Goal: Task Accomplishment & Management: Use online tool/utility

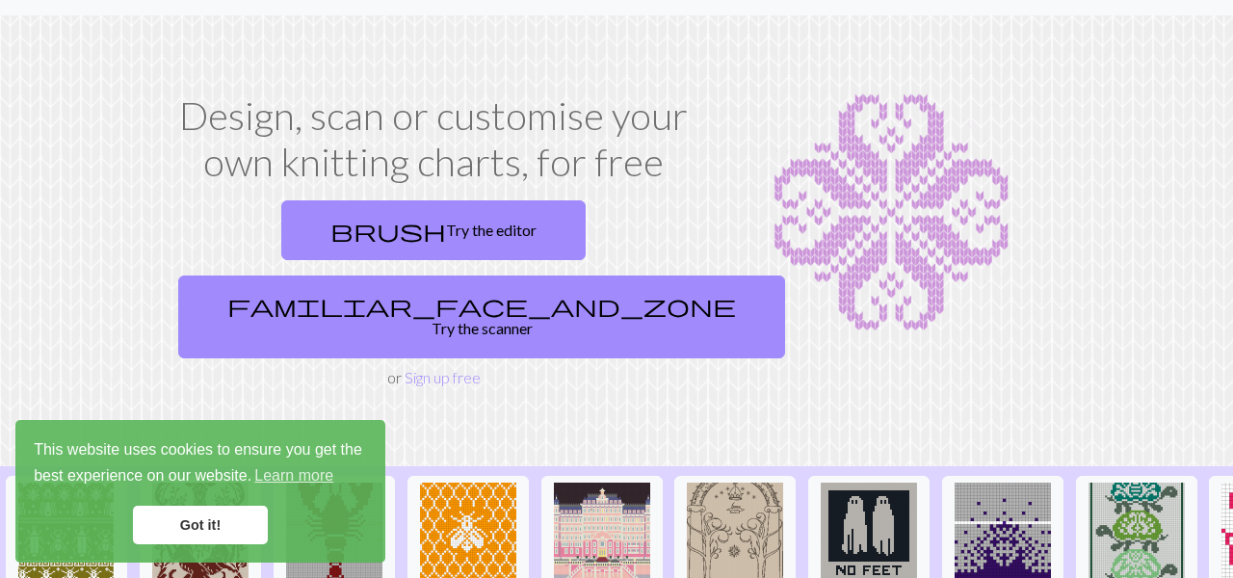
scroll to position [45, 0]
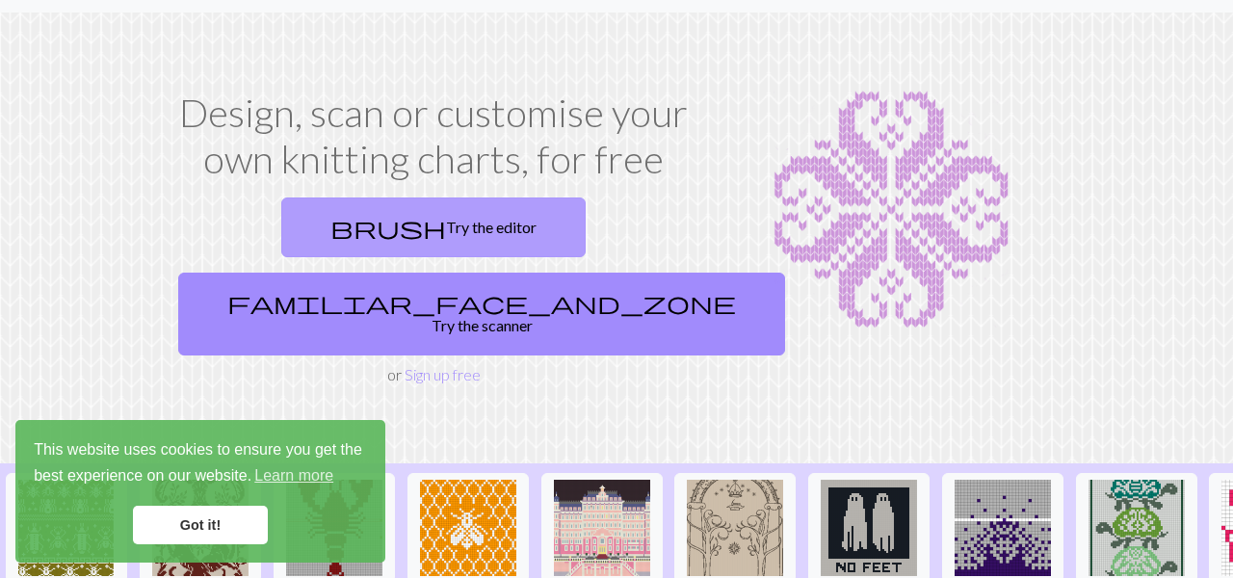
click at [316, 201] on link "brush Try the editor" at bounding box center [433, 228] width 304 height 60
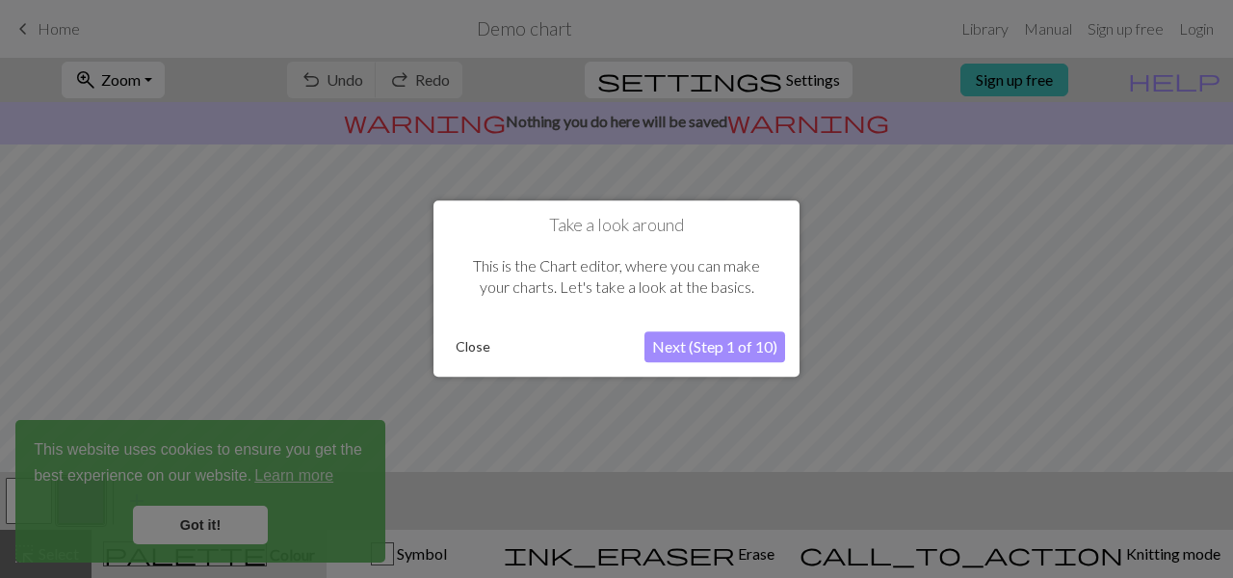
click at [473, 347] on button "Close" at bounding box center [473, 347] width 50 height 29
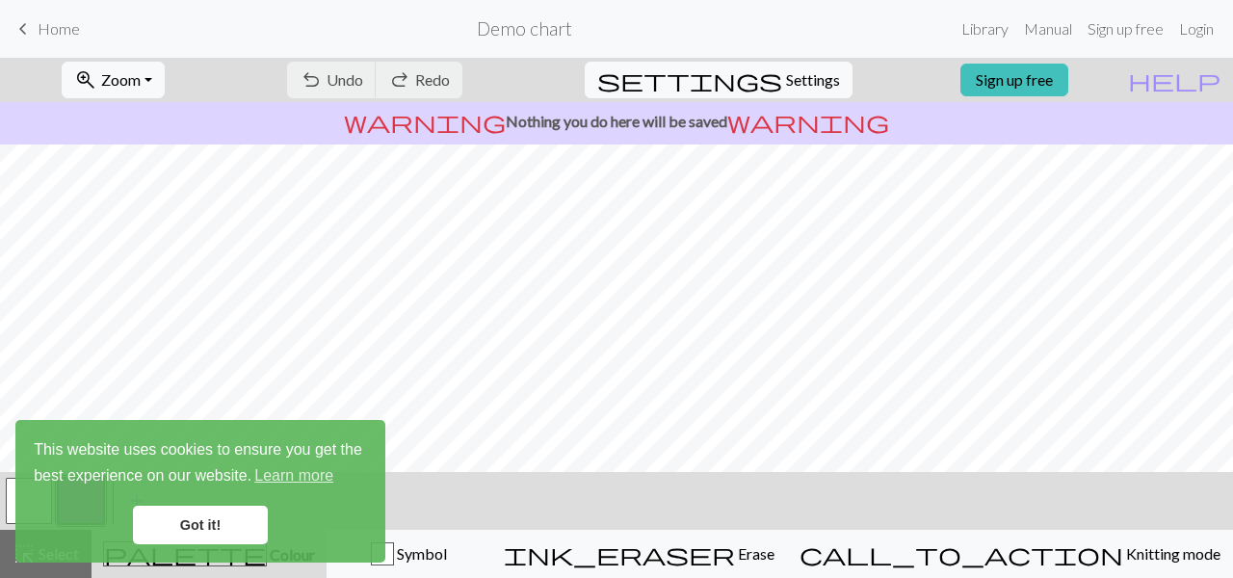
click at [226, 519] on link "Got it!" at bounding box center [200, 525] width 135 height 39
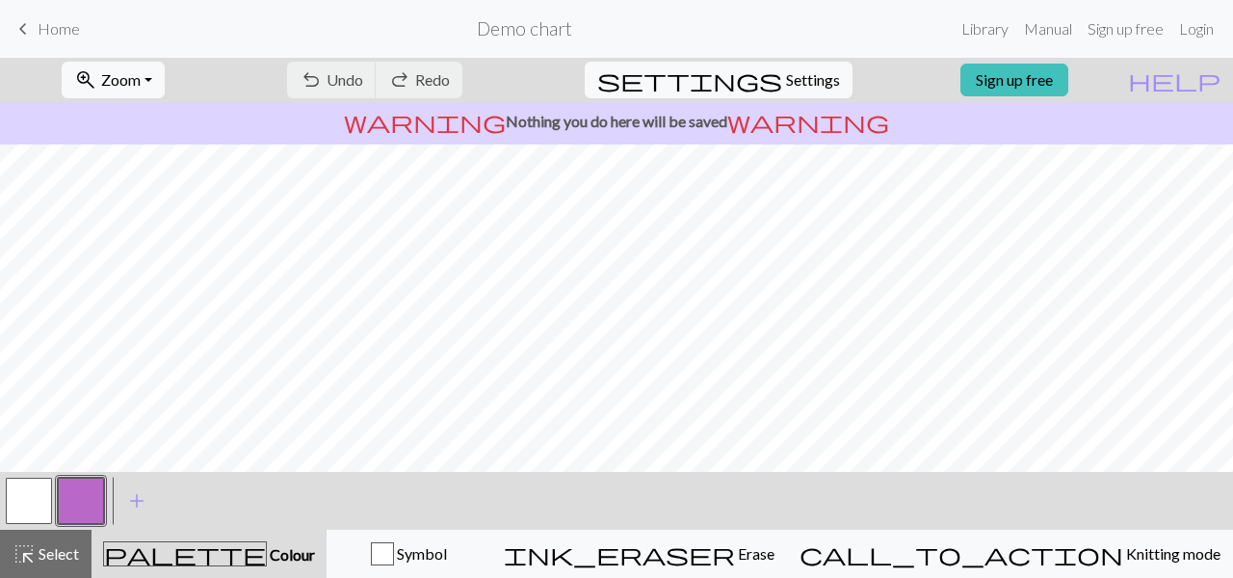
click at [574, 119] on p "warning Nothing you do here will be saved warning" at bounding box center [617, 121] width 1218 height 23
click at [1045, 74] on link "Sign up free" at bounding box center [1015, 80] width 108 height 33
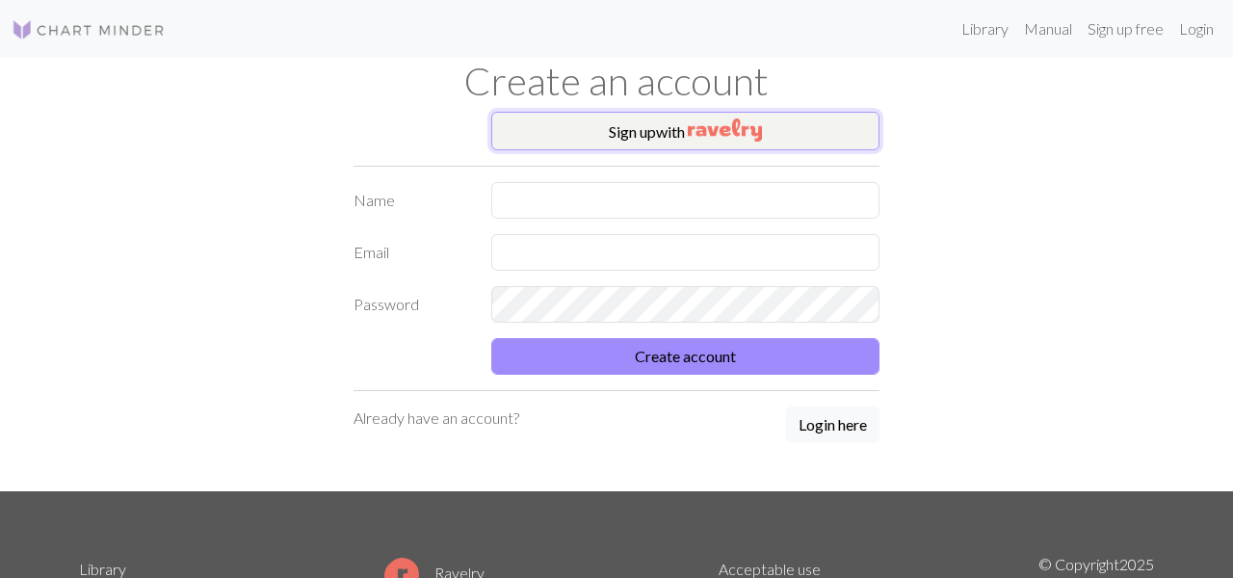
click at [767, 123] on button "Sign up with" at bounding box center [685, 131] width 389 height 39
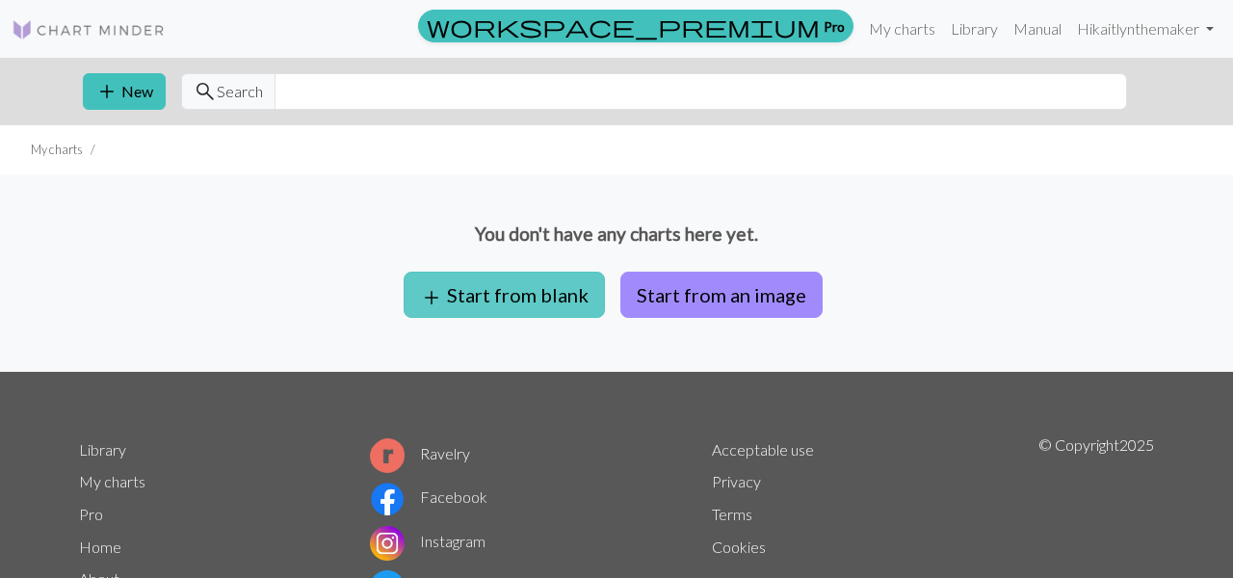
click at [570, 302] on button "add Start from blank" at bounding box center [504, 295] width 201 height 46
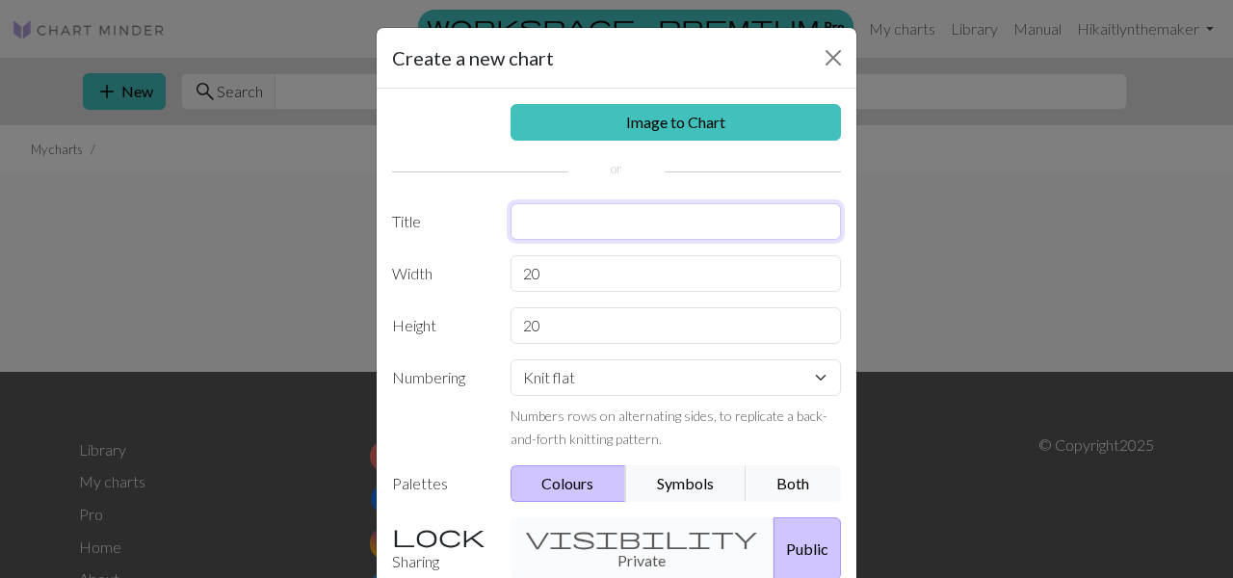
click at [592, 230] on input "text" at bounding box center [676, 221] width 331 height 37
type input "Bird Neck"
click at [557, 384] on select "Knit flat Knit in the round Lace knitting Cross stitch" at bounding box center [676, 377] width 331 height 37
select select "round"
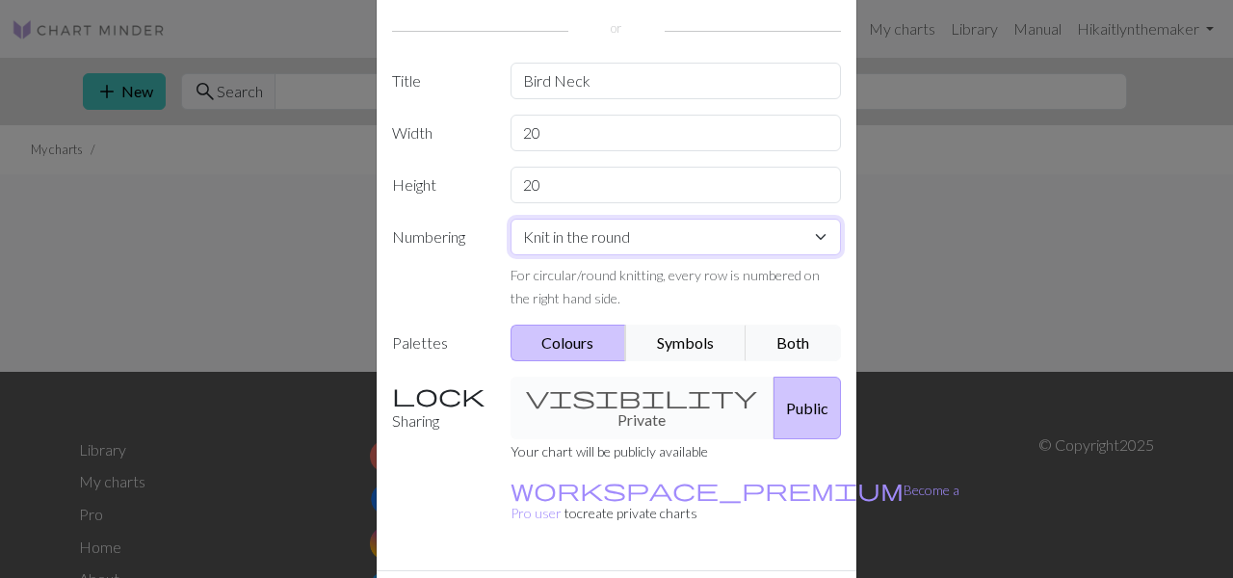
scroll to position [145, 0]
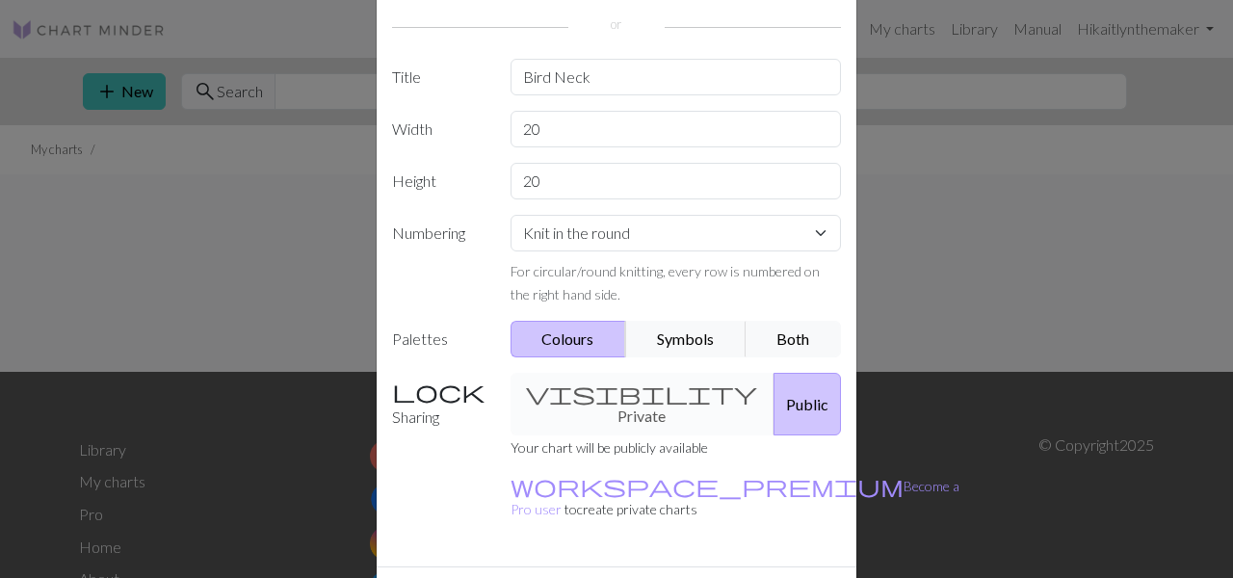
click at [555, 408] on div "visibility Private Public" at bounding box center [676, 404] width 355 height 63
click at [580, 370] on div "Image to Chart Title Bird Neck Width 20 Height 20 Numbering Knit flat Knit in t…" at bounding box center [617, 255] width 480 height 622
click at [580, 392] on div "visibility Private Public" at bounding box center [676, 404] width 355 height 63
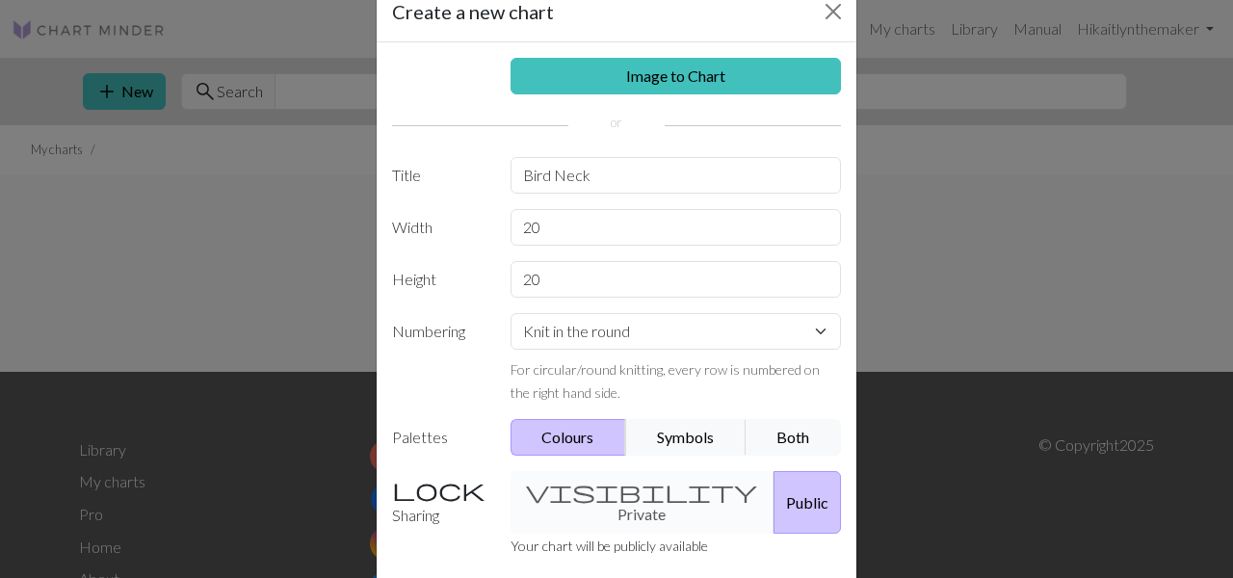
scroll to position [48, 0]
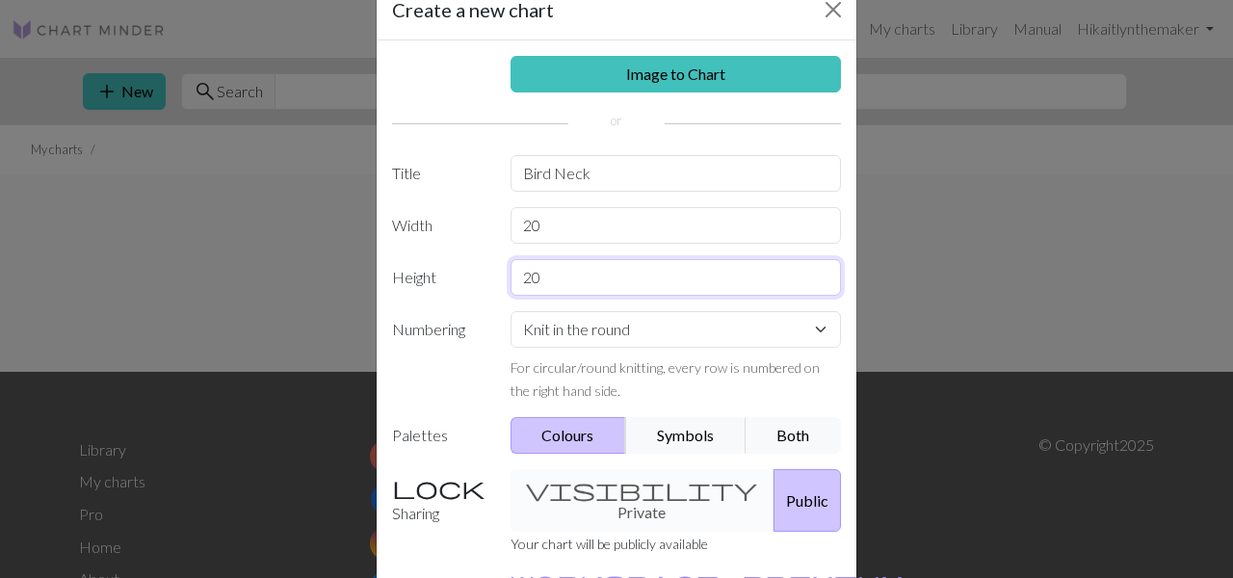
click at [742, 295] on input "20" at bounding box center [676, 277] width 331 height 37
drag, startPoint x: 742, startPoint y: 295, endPoint x: 467, endPoint y: 271, distance: 275.6
click at [467, 271] on div "Height 20" at bounding box center [617, 277] width 472 height 37
type input "10"
click at [570, 230] on input "20" at bounding box center [676, 225] width 331 height 37
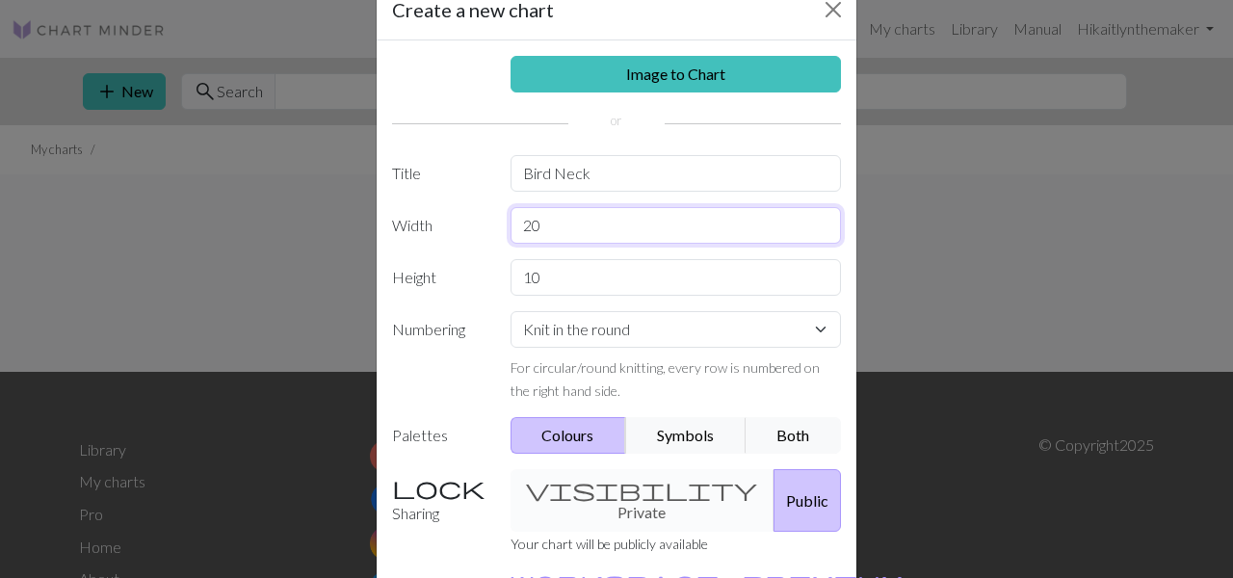
type input "2"
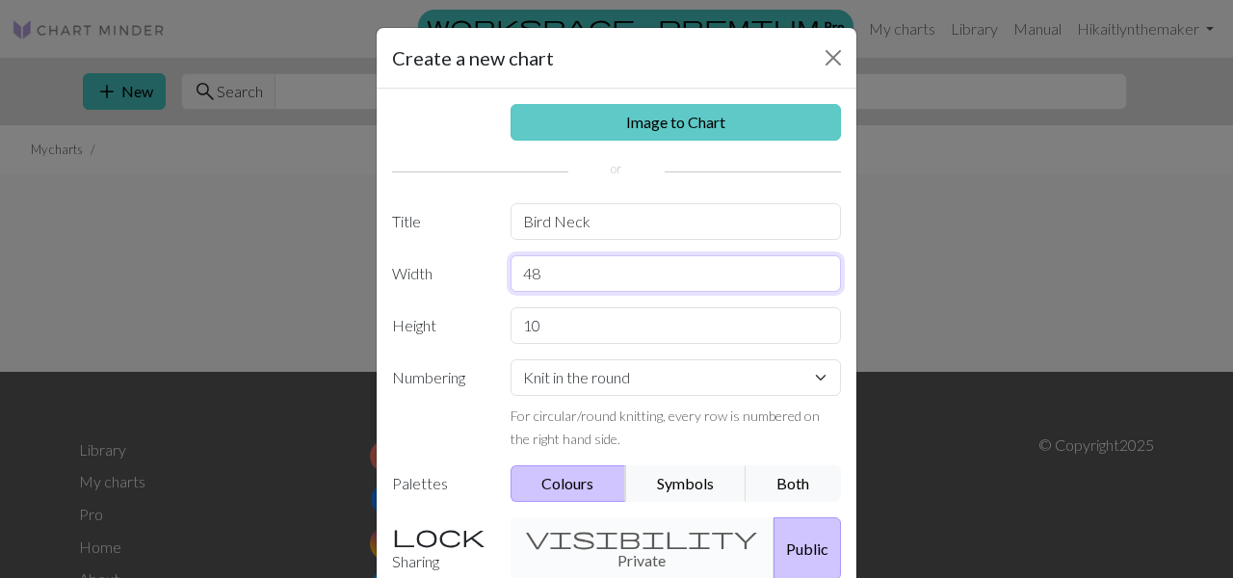
scroll to position [182, 0]
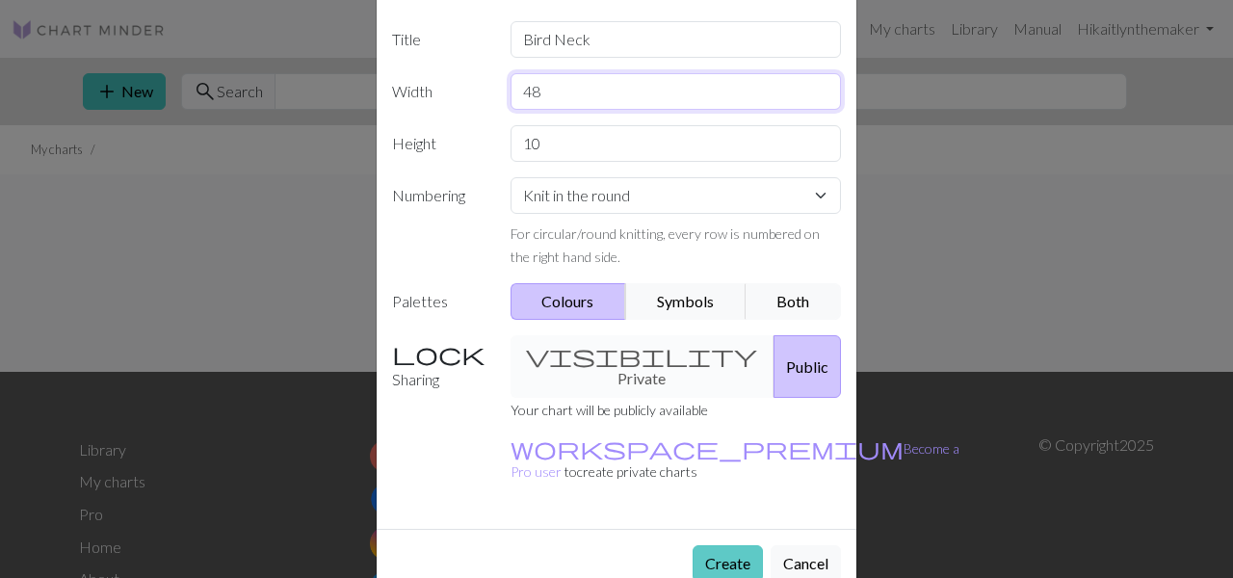
type input "48"
click at [704, 545] on button "Create" at bounding box center [728, 563] width 70 height 37
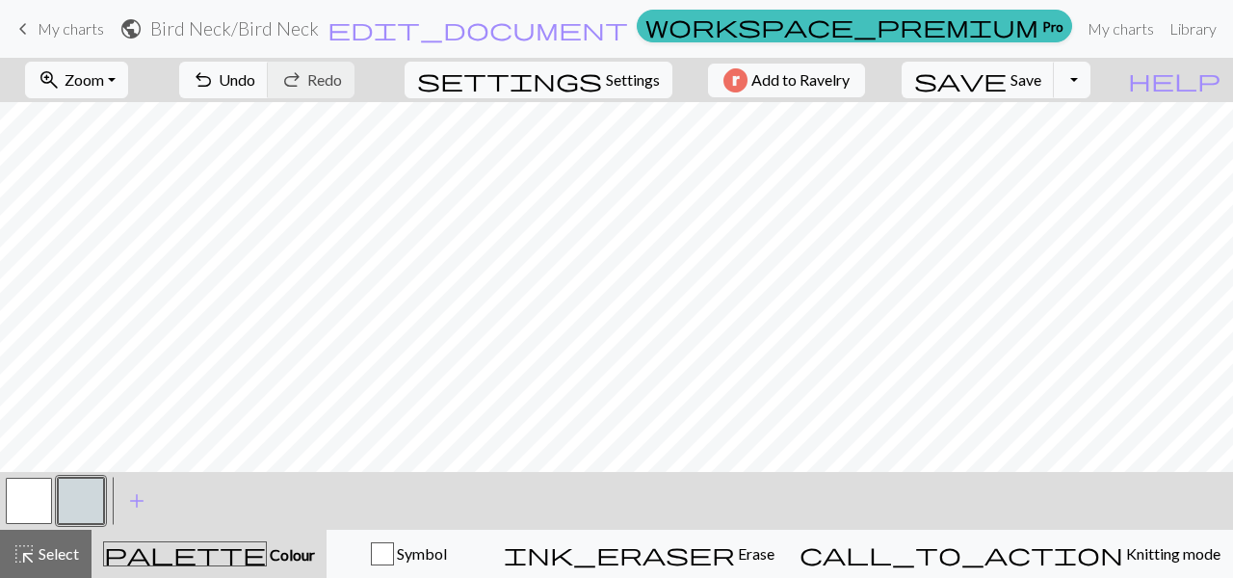
click at [267, 551] on span "Colour" at bounding box center [291, 554] width 48 height 18
click at [36, 498] on button "button" at bounding box center [29, 501] width 46 height 46
click at [73, 489] on button "button" at bounding box center [81, 501] width 46 height 46
click at [13, 558] on span "highlight_alt" at bounding box center [24, 553] width 23 height 27
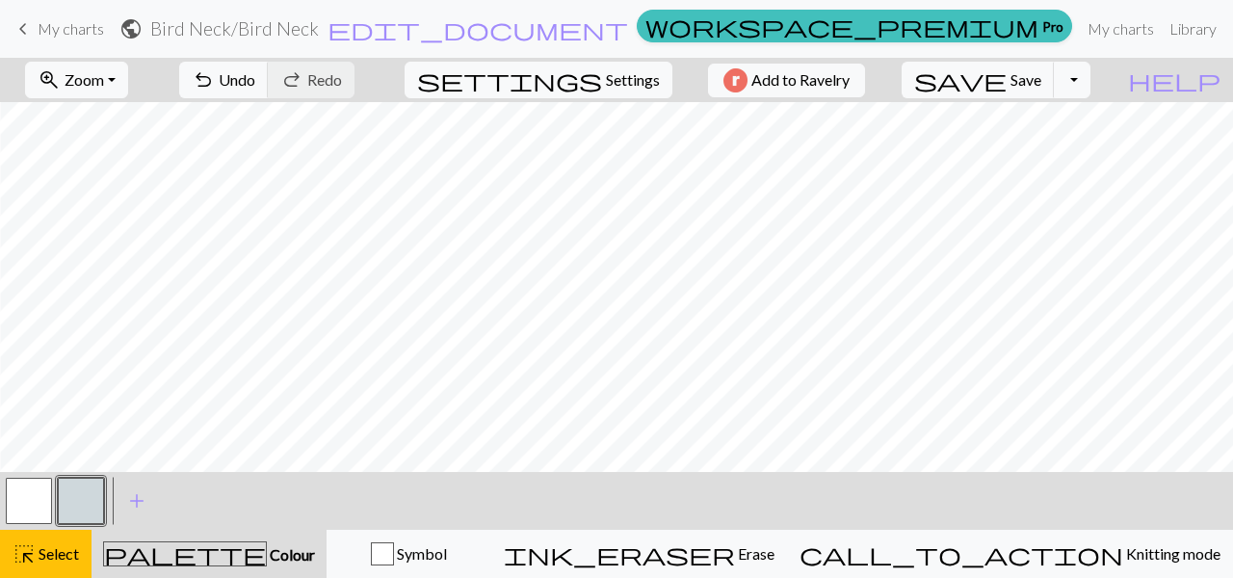
click at [75, 492] on button "button" at bounding box center [81, 501] width 46 height 46
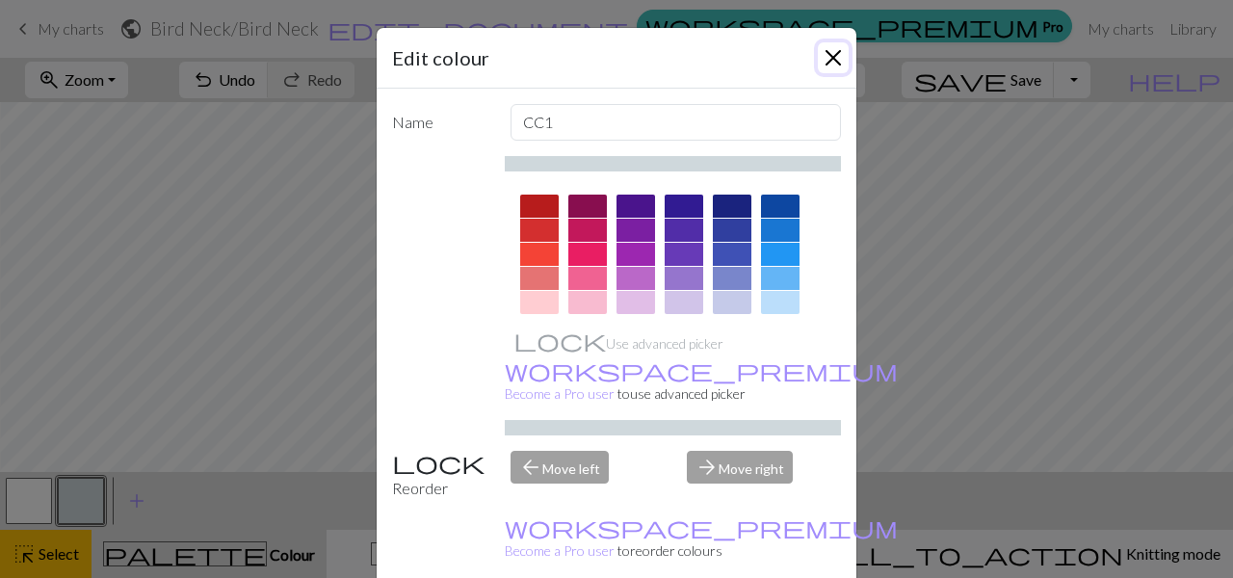
click at [843, 60] on button "Close" at bounding box center [833, 57] width 31 height 31
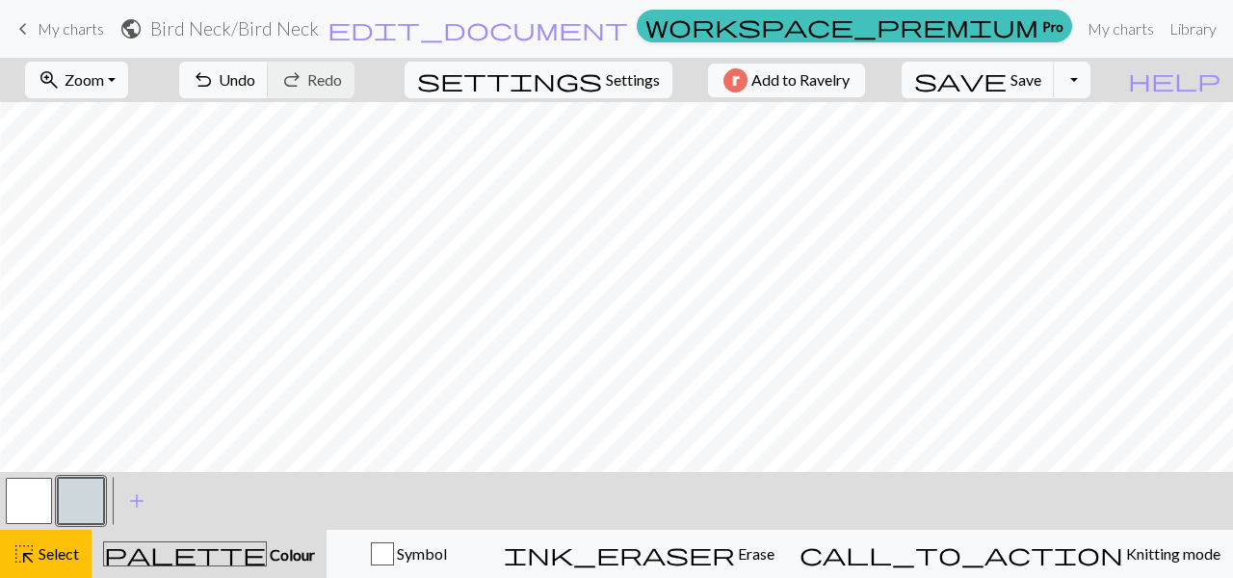
click at [93, 498] on button "button" at bounding box center [81, 501] width 46 height 46
click at [93, 498] on div "Edit colour Name CC1 Use advanced picker workspace_premium Become a Pro user to…" at bounding box center [616, 289] width 1233 height 578
click at [61, 553] on span "Select" at bounding box center [57, 553] width 43 height 18
click at [132, 496] on span "add" at bounding box center [136, 500] width 23 height 27
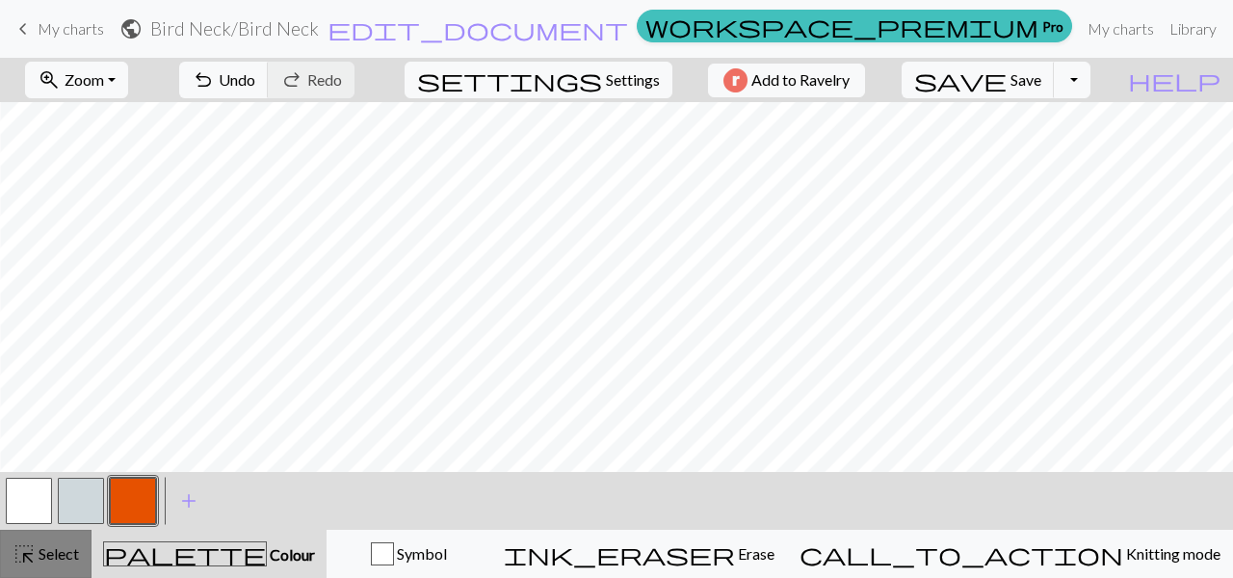
click at [52, 545] on span "Select" at bounding box center [57, 553] width 43 height 18
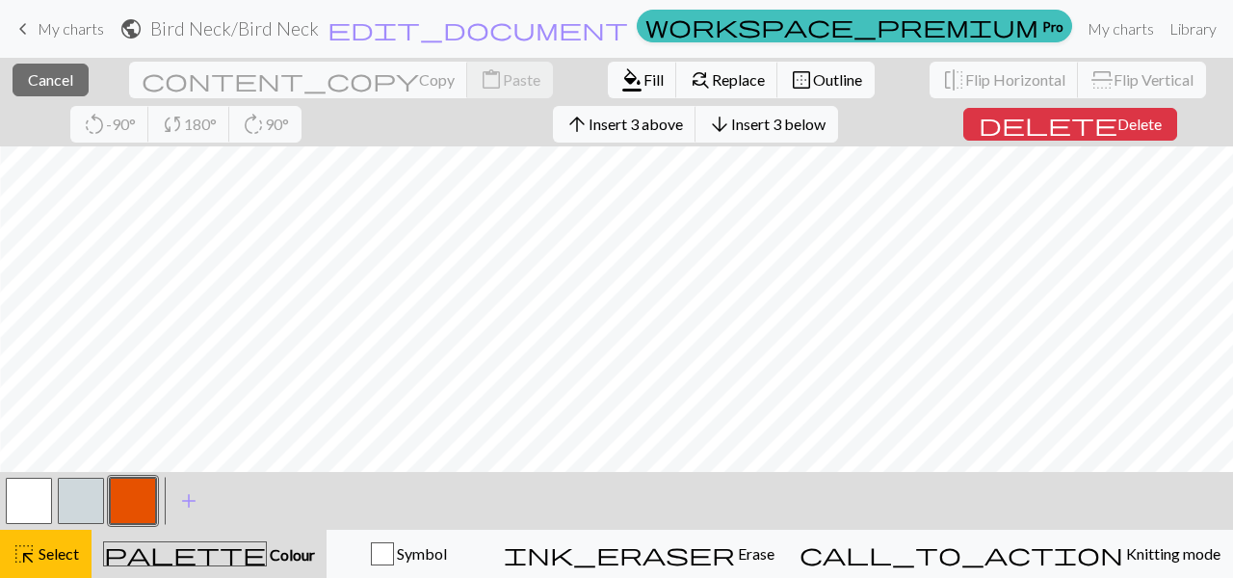
click at [35, 492] on button "button" at bounding box center [29, 501] width 46 height 46
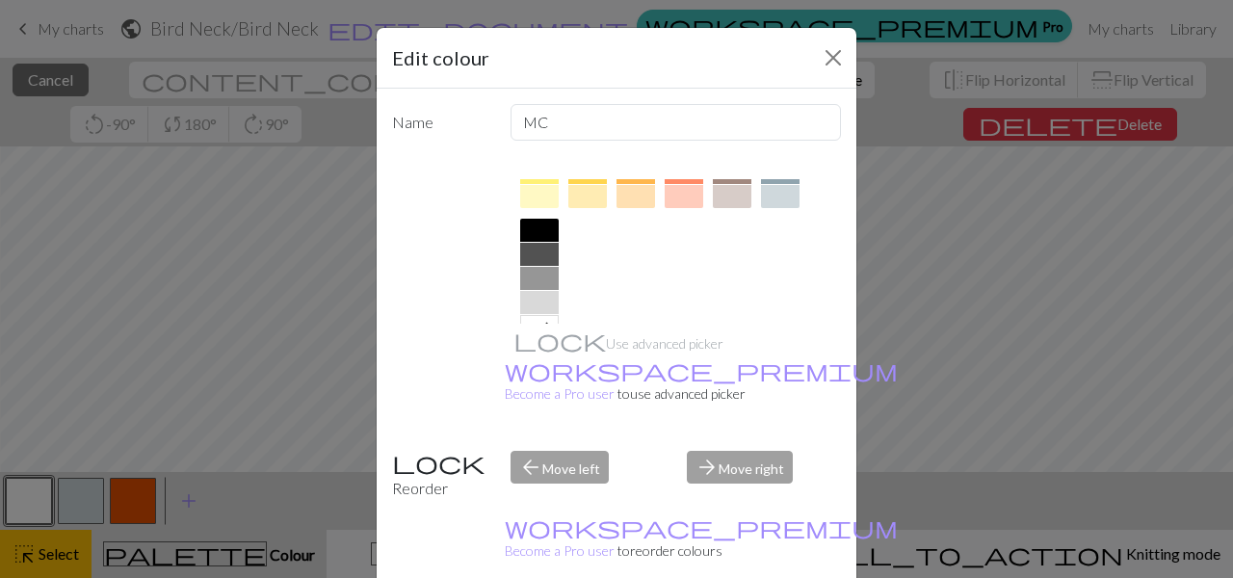
scroll to position [403, 0]
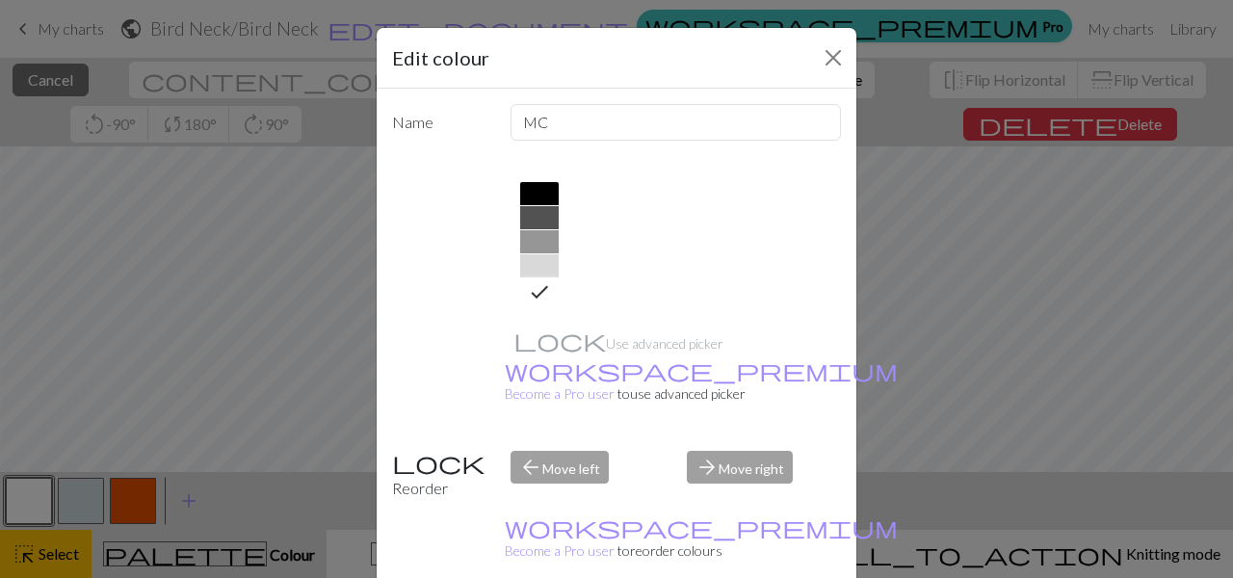
click at [539, 293] on icon at bounding box center [539, 292] width 17 height 13
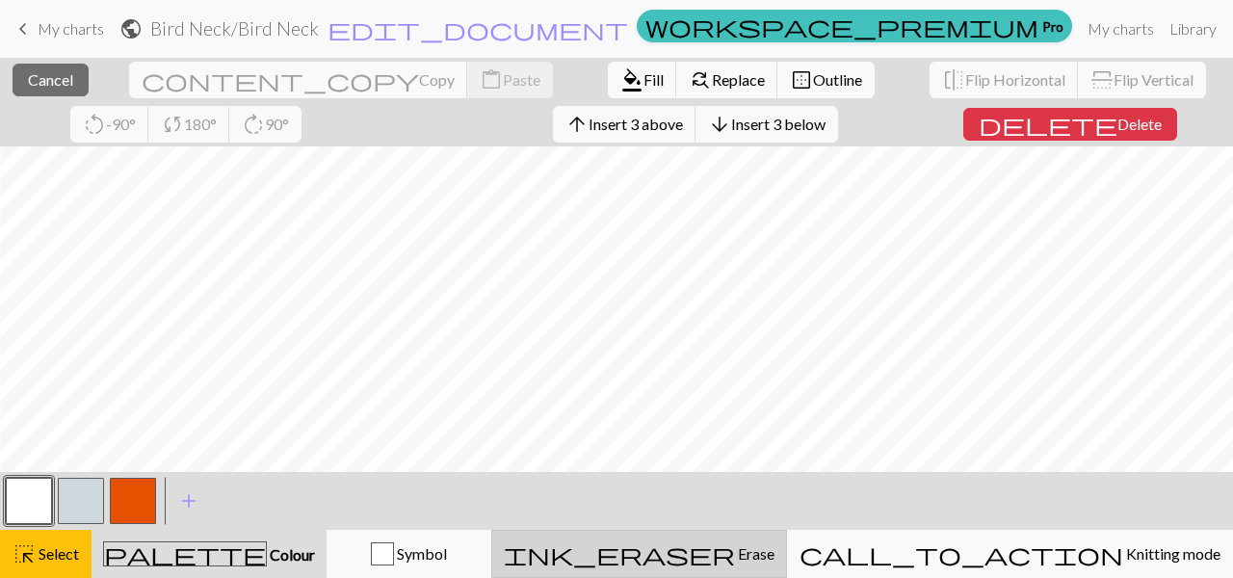
click at [756, 559] on div "ink_eraser Erase Erase" at bounding box center [639, 553] width 271 height 23
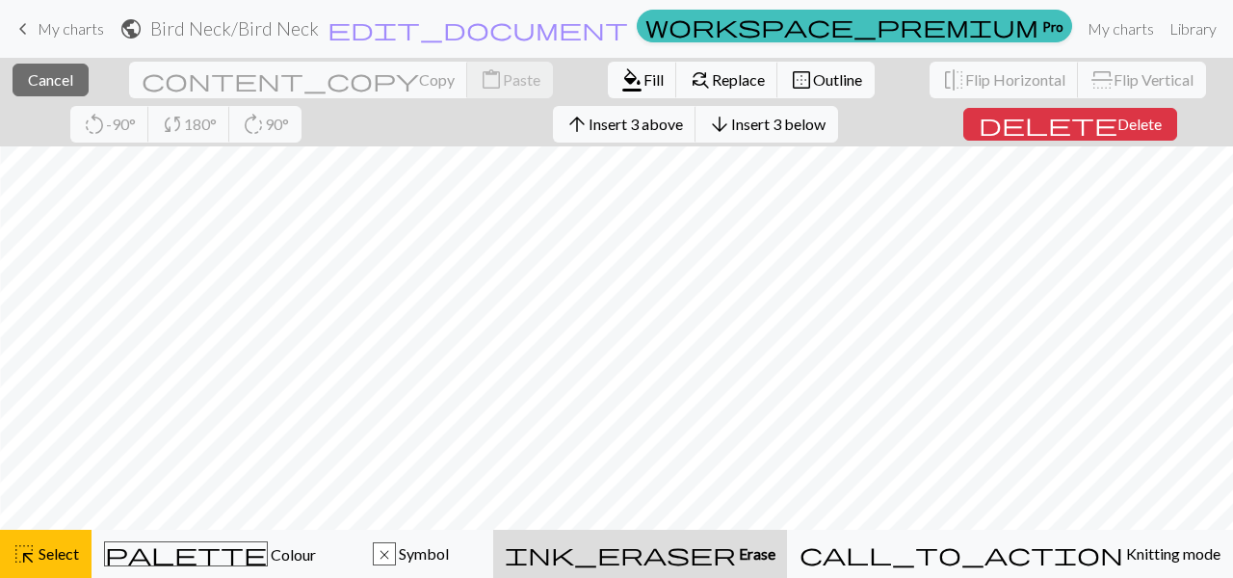
click at [756, 559] on div "ink_eraser Erase Erase" at bounding box center [640, 553] width 271 height 23
click at [764, 540] on button "ink_eraser Erase Erase" at bounding box center [640, 554] width 294 height 48
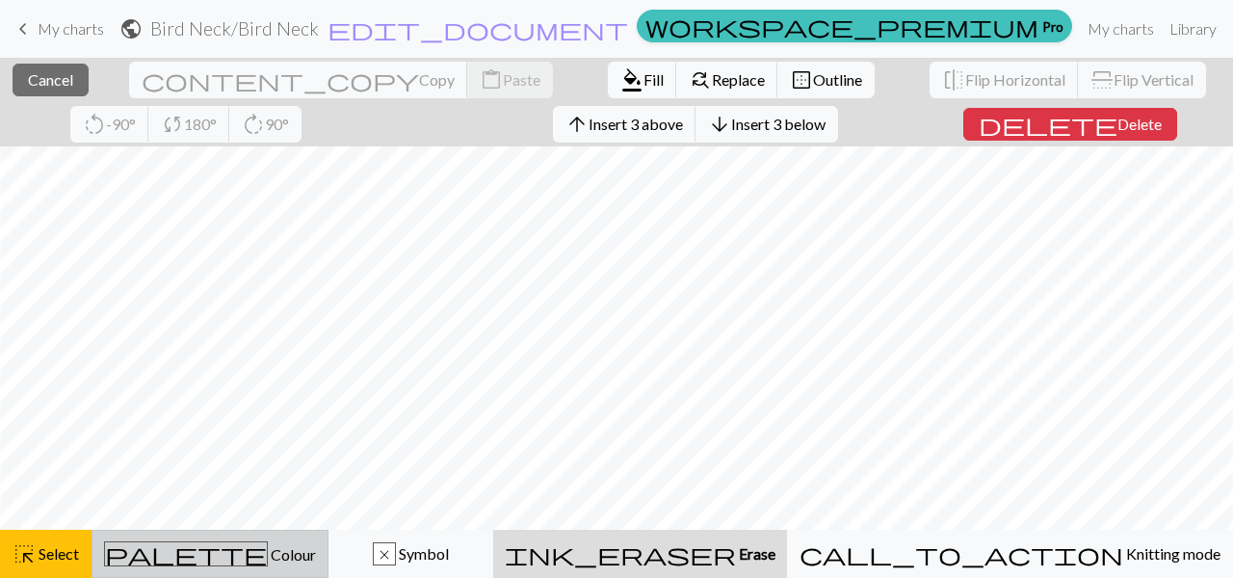
click at [303, 568] on button "palette Colour Colour" at bounding box center [210, 554] width 237 height 48
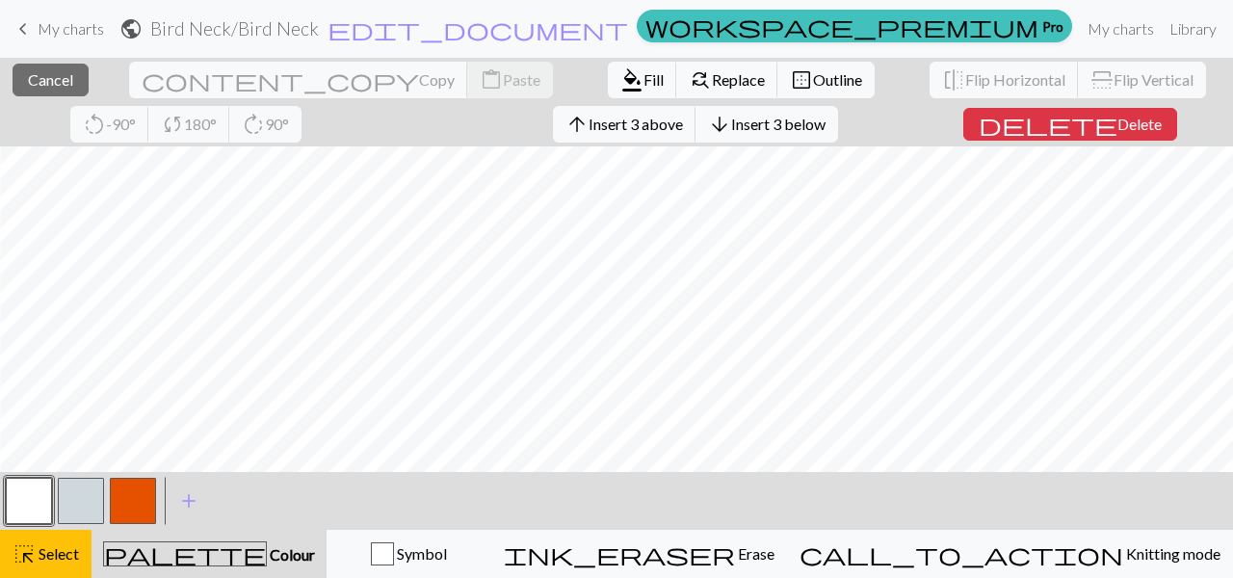
click at [33, 504] on button "button" at bounding box center [29, 501] width 46 height 46
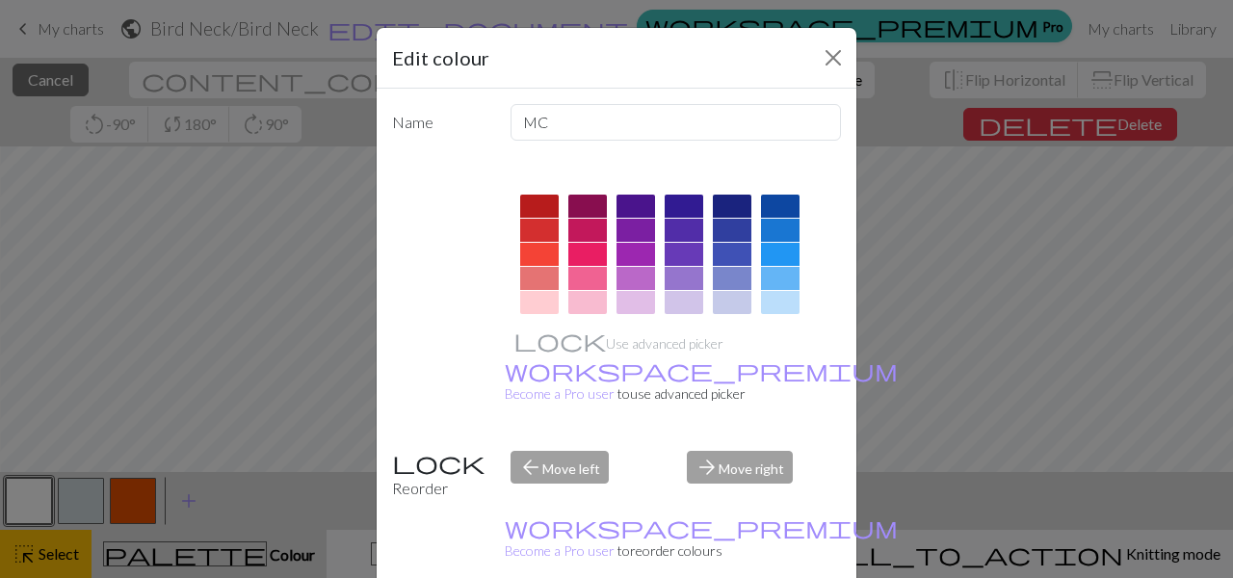
click at [33, 504] on div "Edit colour Name MC Use advanced picker workspace_premium Become a Pro user to …" at bounding box center [616, 289] width 1233 height 578
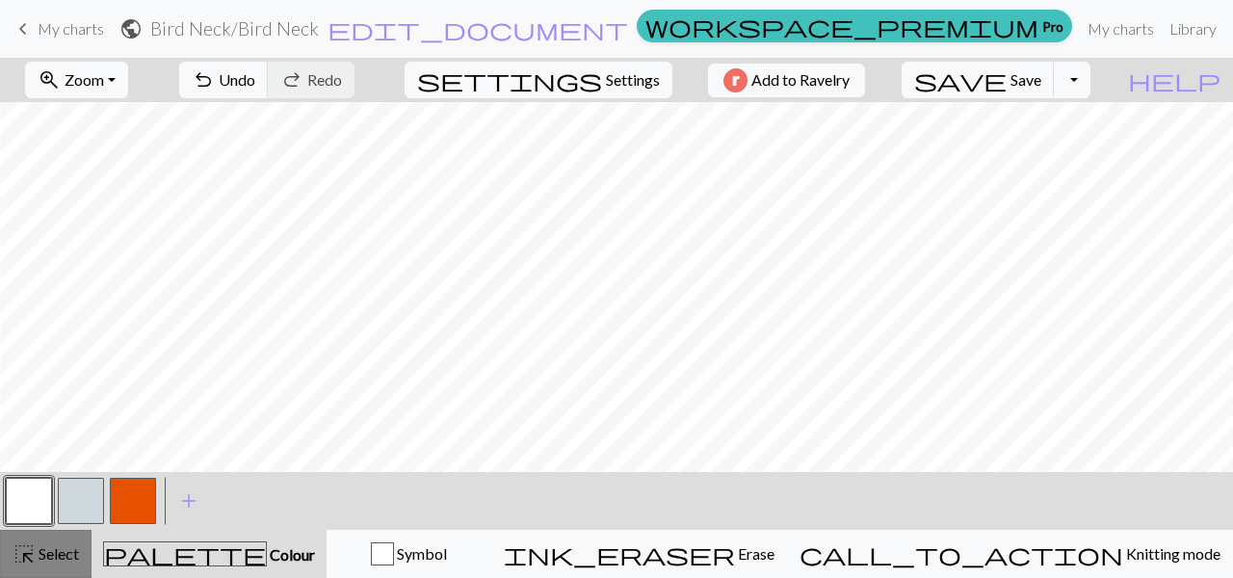
click at [40, 545] on span "Select" at bounding box center [57, 553] width 43 height 18
click at [40, 499] on button "button" at bounding box center [29, 501] width 46 height 46
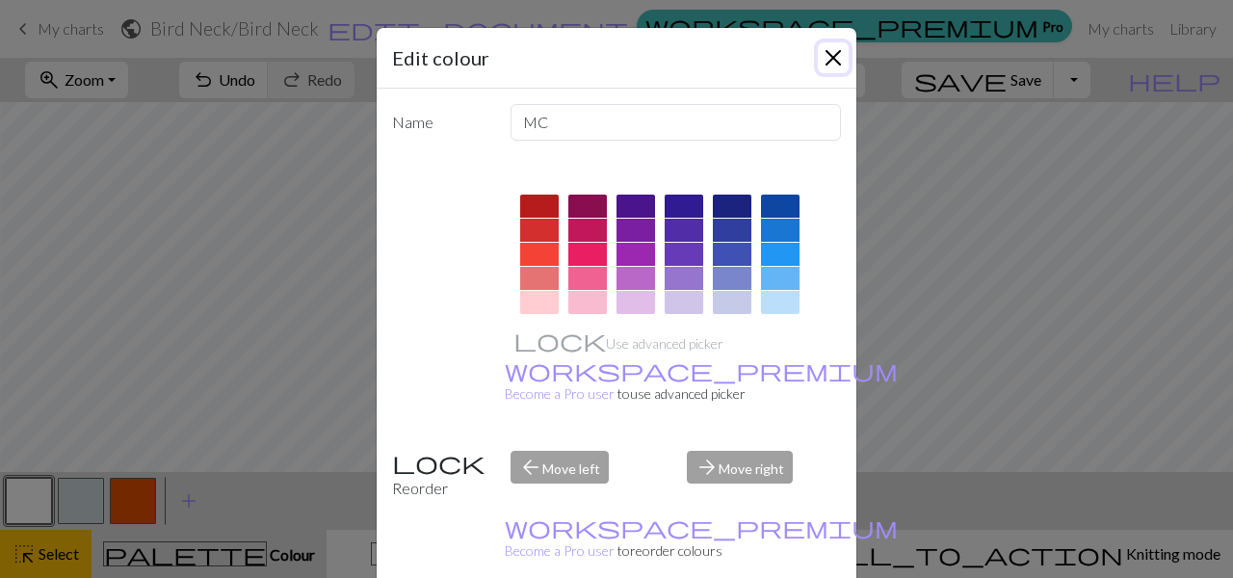
click at [834, 61] on button "Close" at bounding box center [833, 57] width 31 height 31
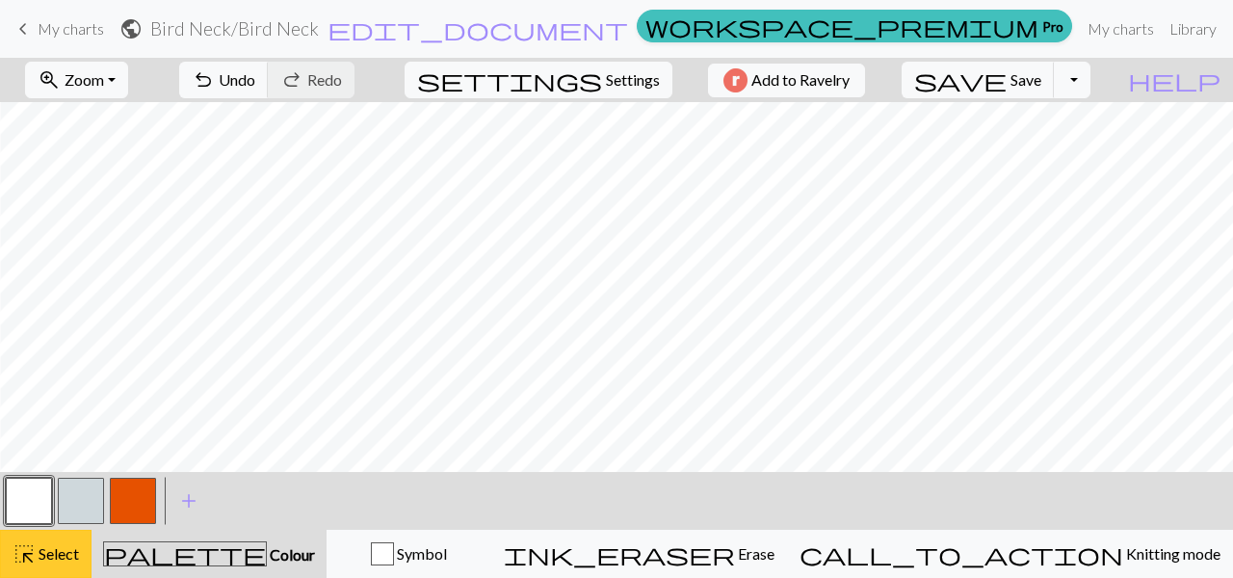
click at [61, 551] on span "Select" at bounding box center [57, 553] width 43 height 18
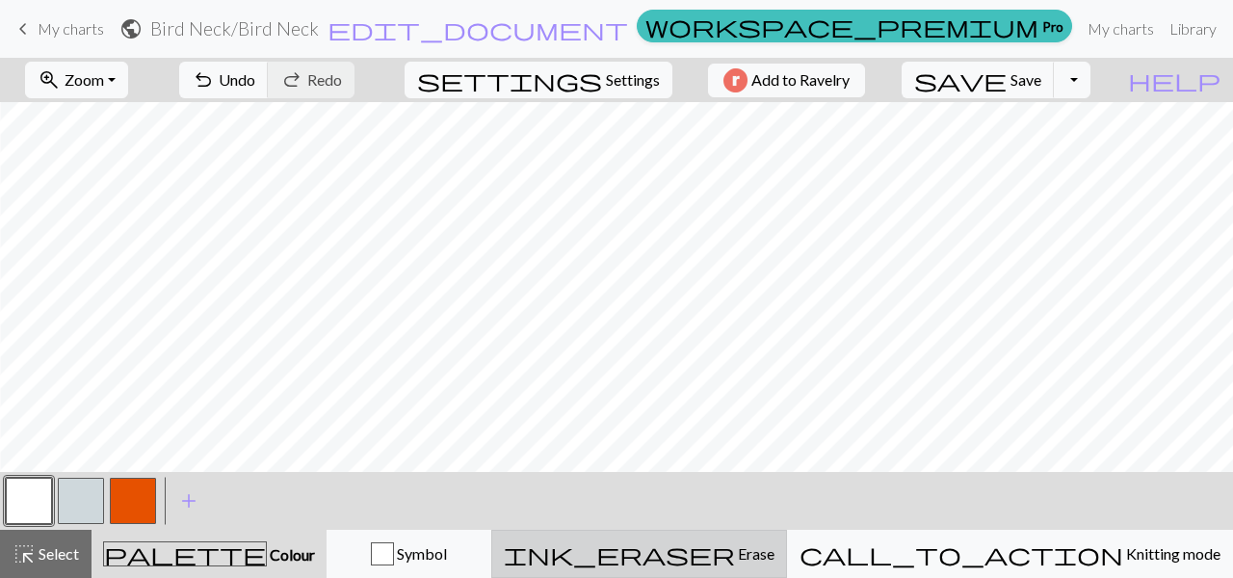
click at [735, 566] on span "ink_eraser" at bounding box center [619, 553] width 231 height 27
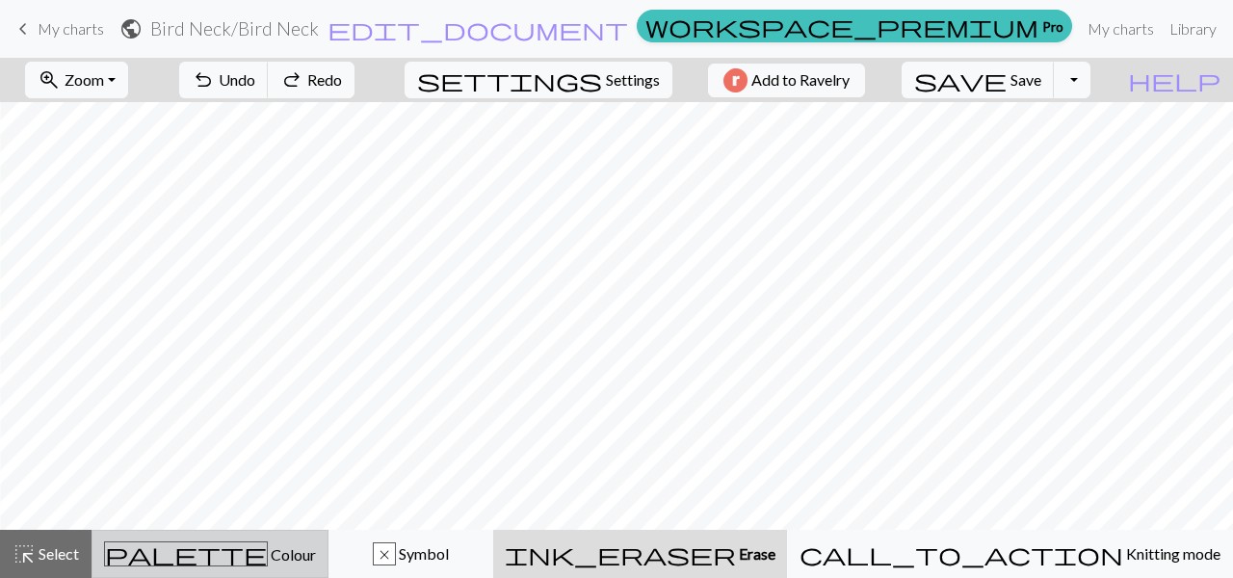
click at [232, 534] on button "palette Colour Colour" at bounding box center [210, 554] width 237 height 48
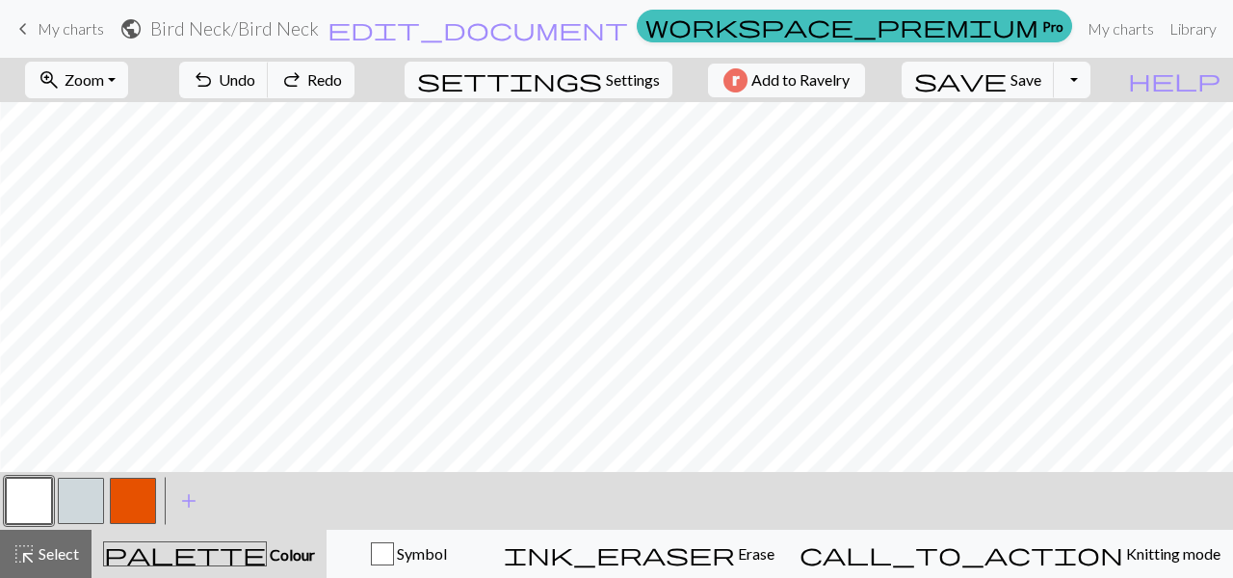
click at [9, 485] on button "button" at bounding box center [29, 501] width 46 height 46
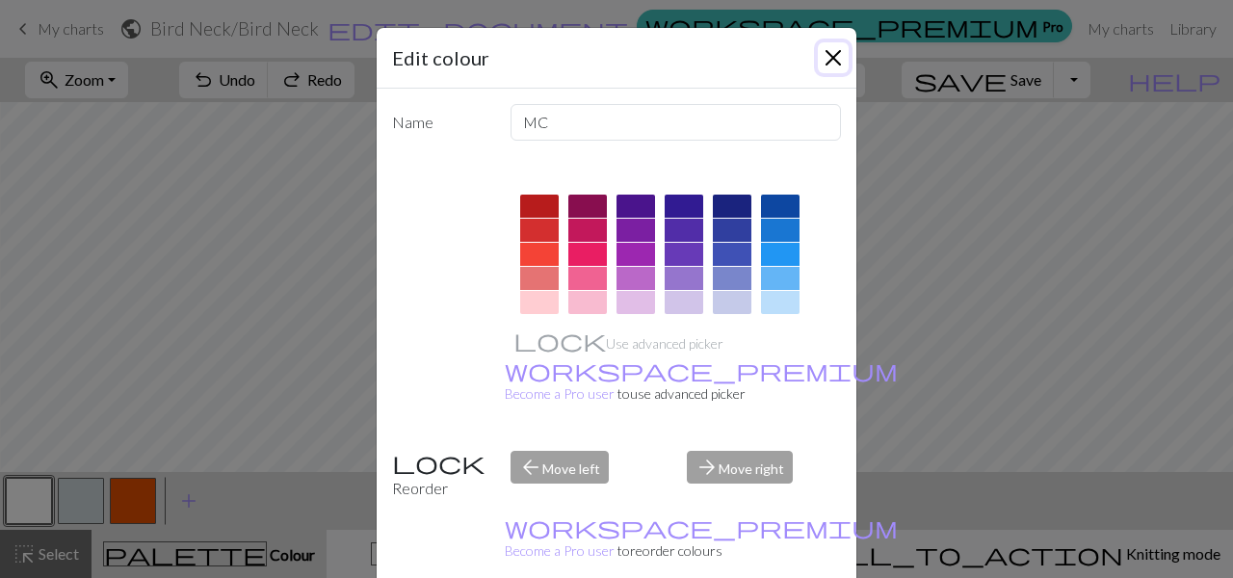
click at [838, 64] on button "Close" at bounding box center [833, 57] width 31 height 31
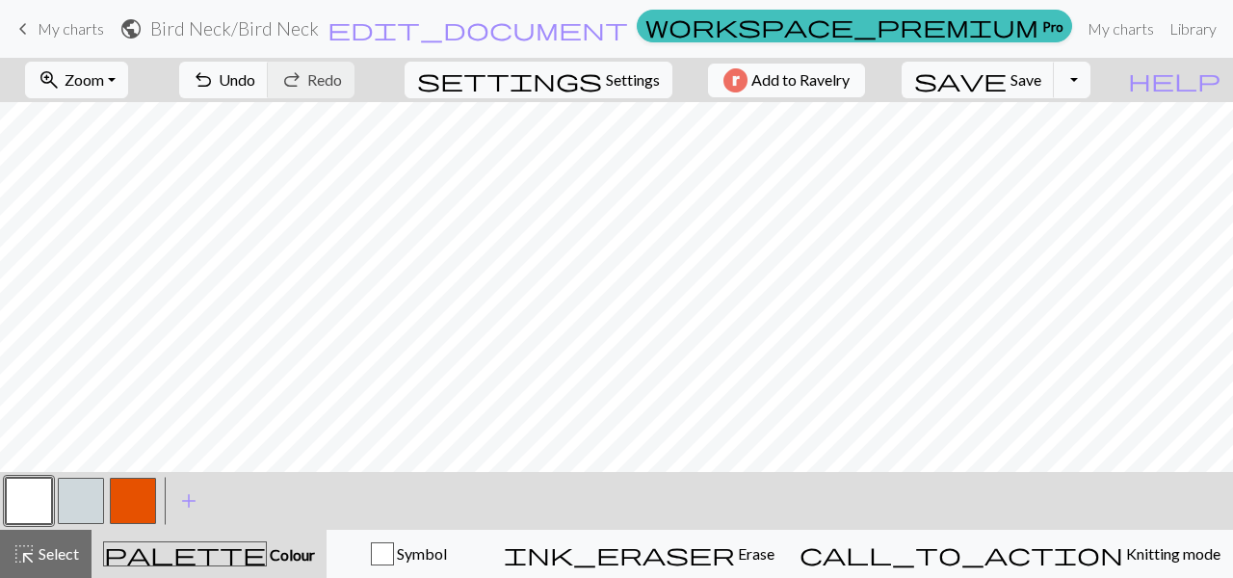
scroll to position [0, 99]
click at [76, 490] on button "button" at bounding box center [81, 501] width 46 height 46
click at [58, 552] on span "Select" at bounding box center [57, 553] width 43 height 18
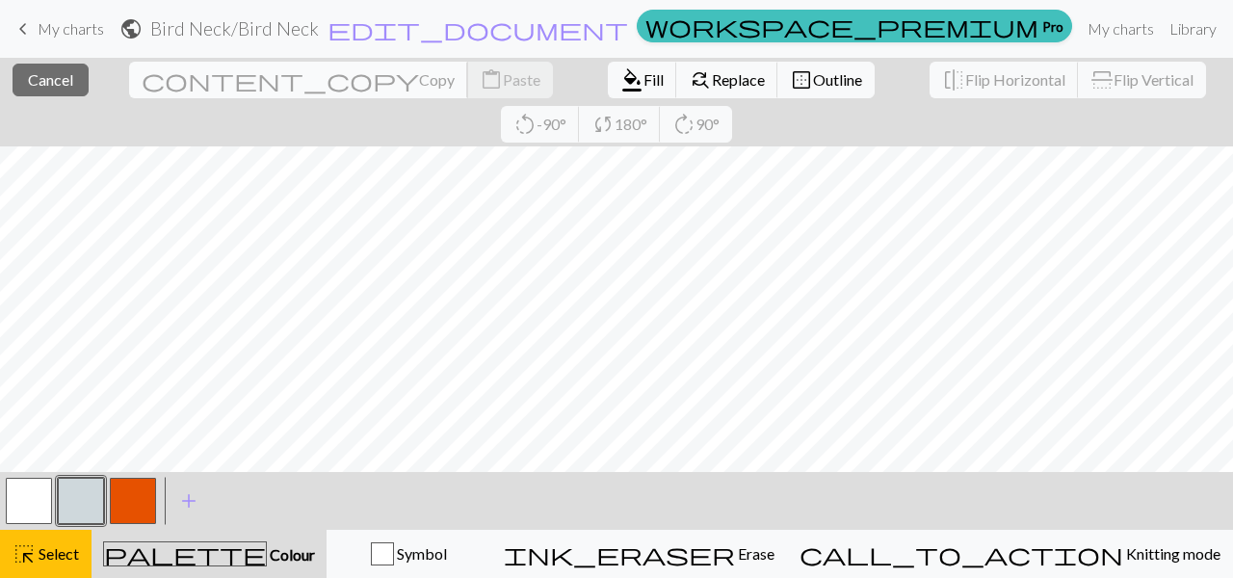
click at [419, 88] on span "Copy" at bounding box center [437, 79] width 36 height 18
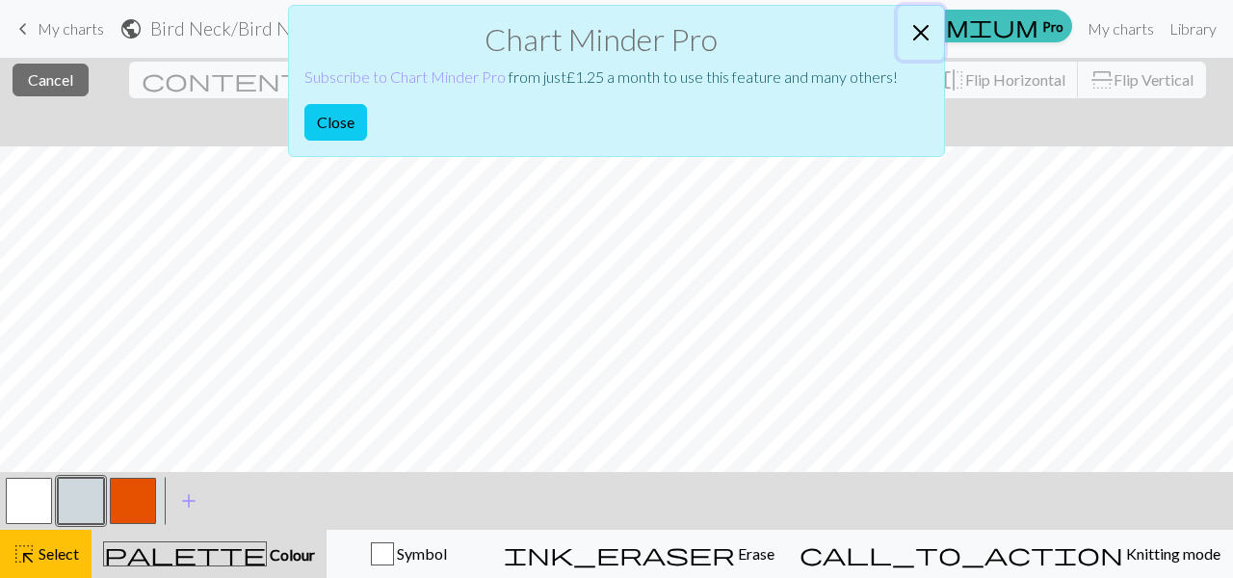
click at [927, 30] on button "Close" at bounding box center [921, 33] width 46 height 54
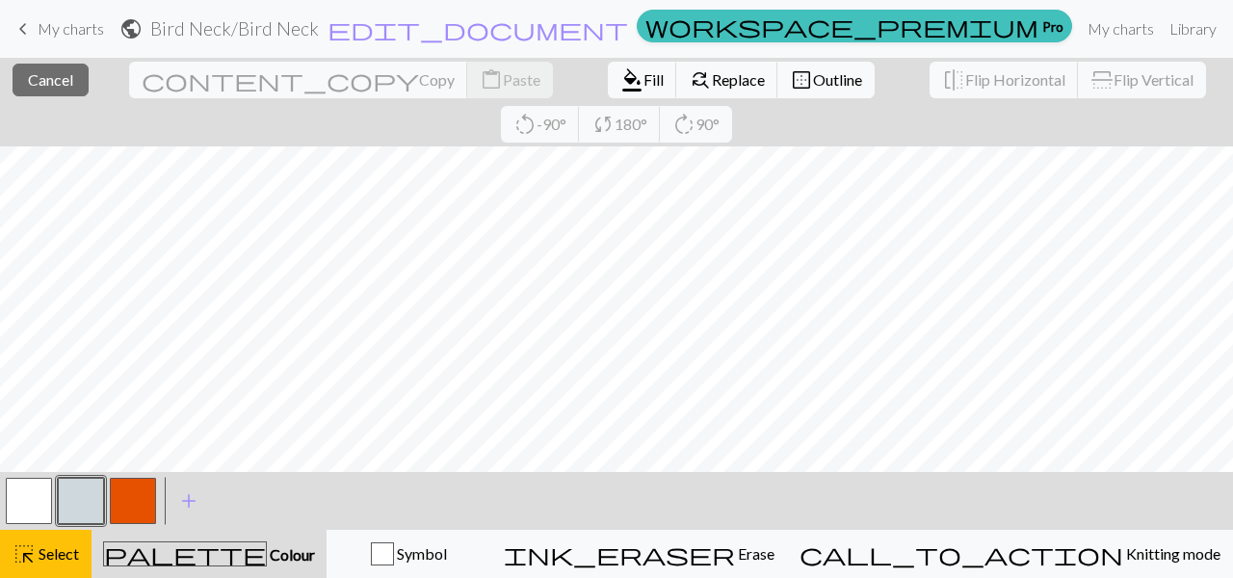
click at [66, 99] on div "close Cancel content_copy Copy content_paste Paste format_color_fill Fill find_…" at bounding box center [616, 102] width 1233 height 89
click at [59, 87] on span "Cancel" at bounding box center [50, 79] width 45 height 18
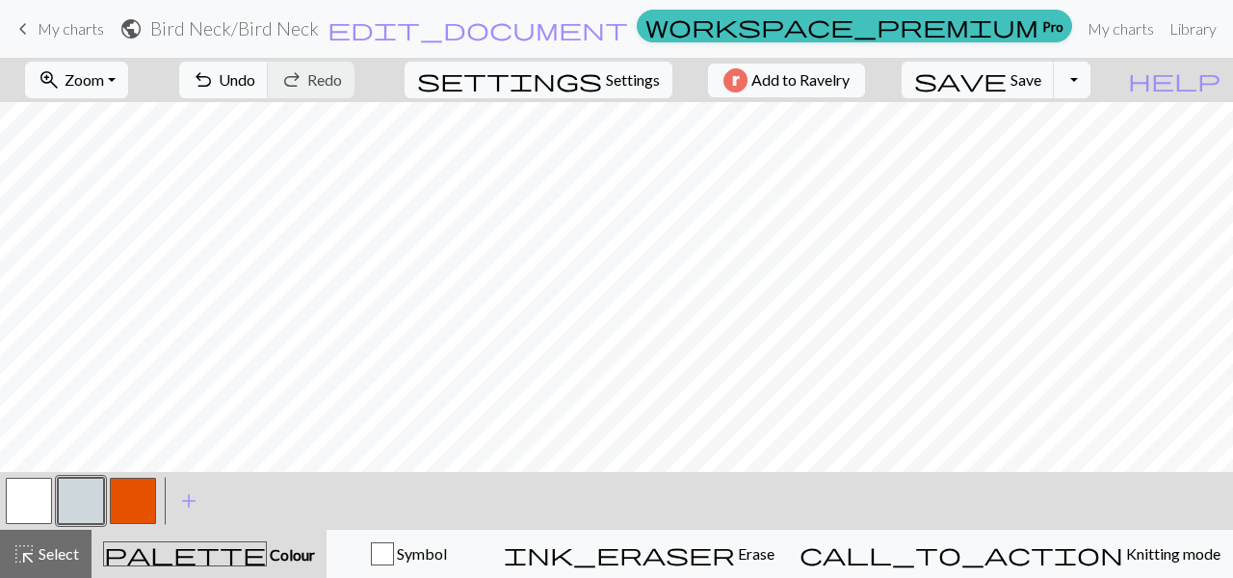
click at [31, 491] on button "button" at bounding box center [29, 501] width 46 height 46
click at [87, 494] on button "button" at bounding box center [81, 501] width 46 height 46
click at [1007, 81] on span "save" at bounding box center [960, 79] width 92 height 27
